Goal: Task Accomplishment & Management: Complete application form

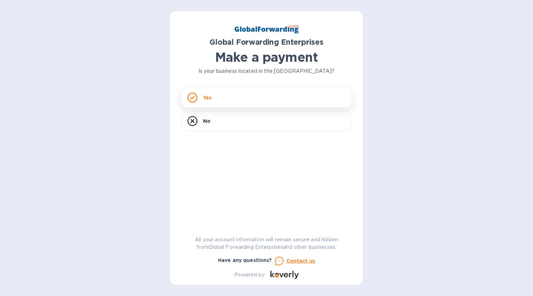
click at [273, 94] on div "Yes" at bounding box center [267, 98] width 170 height 20
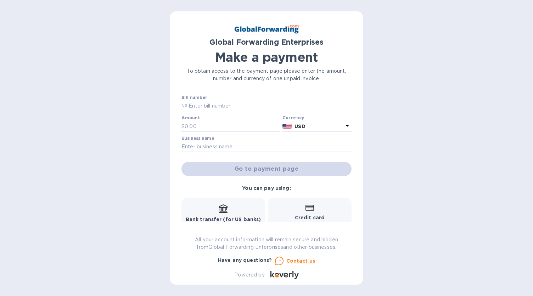
click at [228, 112] on div "Bill number №" at bounding box center [266, 104] width 173 height 21
click at [230, 108] on input "text" at bounding box center [269, 106] width 165 height 11
paste input "79651180"
type input "79651180"
click at [210, 124] on input "text" at bounding box center [232, 126] width 95 height 11
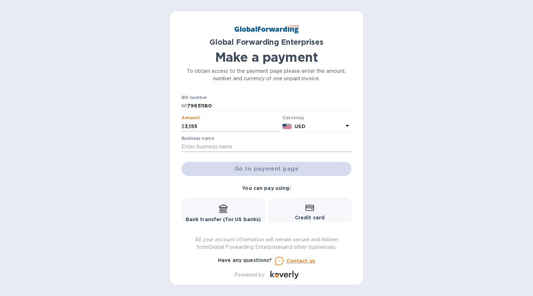
type input "3,155"
click at [202, 147] on input "text" at bounding box center [267, 146] width 170 height 11
type input "MGD Solutions"
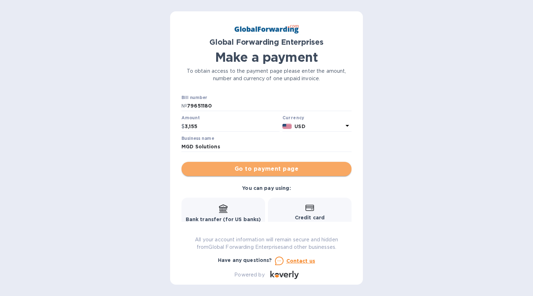
click at [270, 170] on span "Go to payment page" at bounding box center [266, 169] width 159 height 9
